Goal: Task Accomplishment & Management: Use online tool/utility

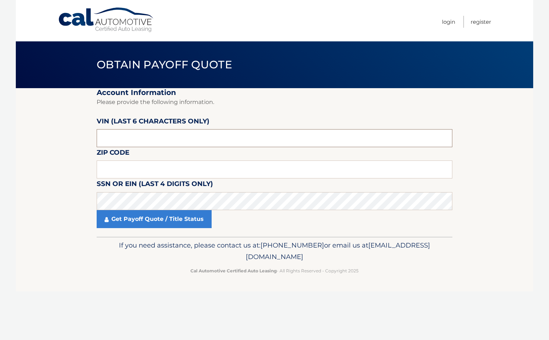
click at [172, 133] on input "text" at bounding box center [275, 138] width 356 height 18
type input "139617"
click at [145, 162] on input "text" at bounding box center [275, 169] width 356 height 18
type input "33308"
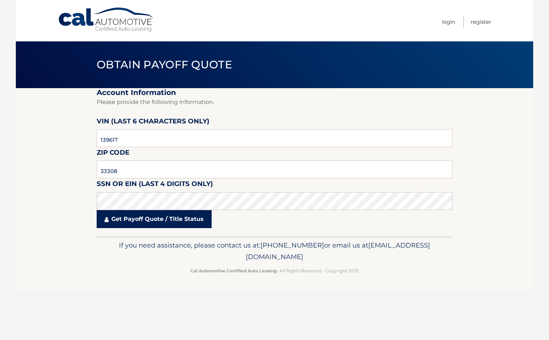
click at [196, 219] on link "Get Payoff Quote / Title Status" at bounding box center [154, 219] width 115 height 18
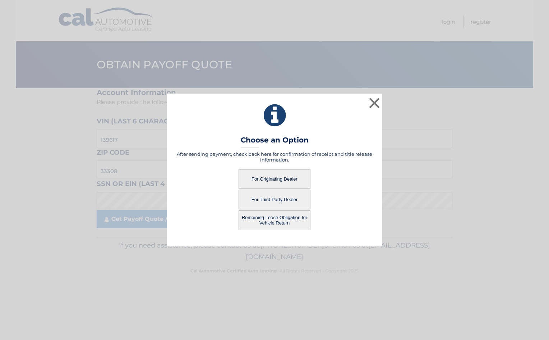
click at [278, 175] on button "For Originating Dealer" at bounding box center [275, 179] width 72 height 20
click at [277, 177] on button "For Originating Dealer" at bounding box center [275, 179] width 72 height 20
